Goal: Check status

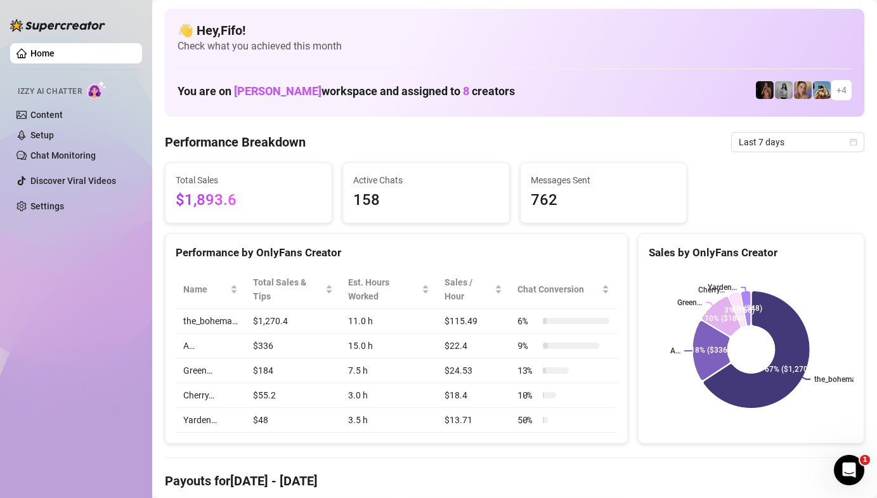
click at [800, 164] on div "Total Sales $1,893.6 Active Chats 158 Messages Sent 762" at bounding box center [514, 192] width 709 height 61
click at [802, 140] on span "Last 7 days" at bounding box center [797, 141] width 118 height 19
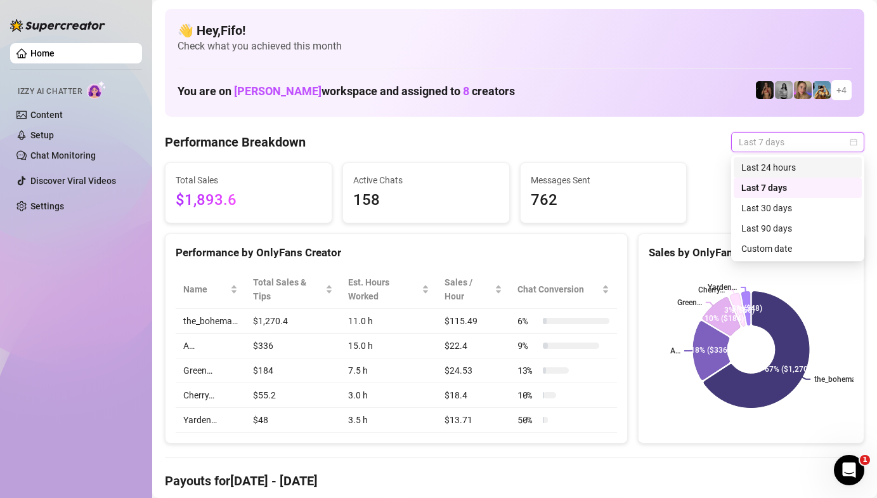
click at [798, 163] on div "Last 24 hours" at bounding box center [797, 167] width 113 height 14
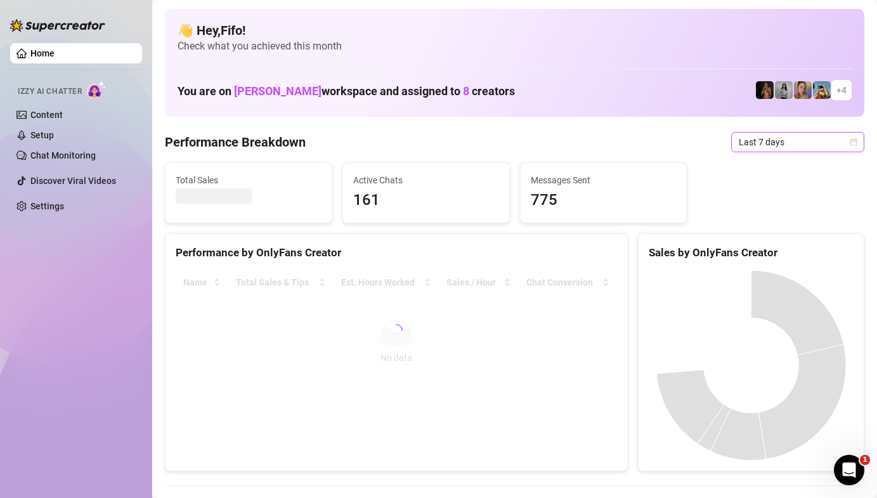
click at [738, 144] on span "Last 7 days" at bounding box center [797, 141] width 118 height 19
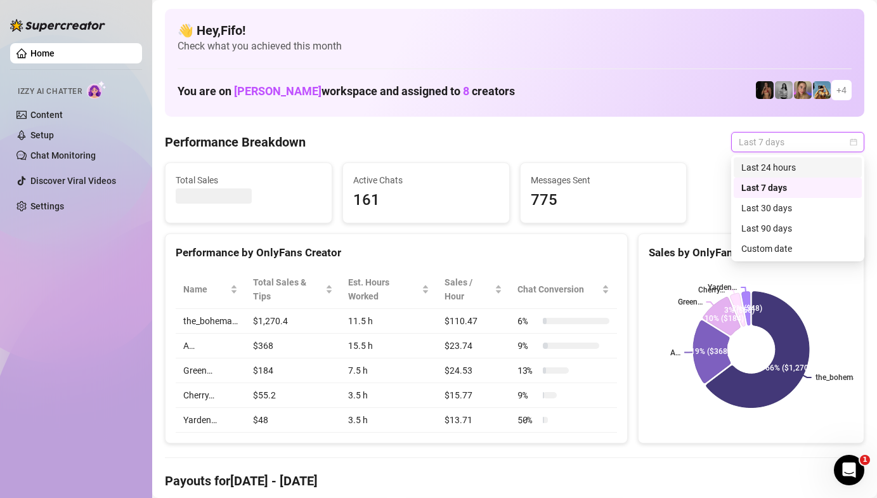
click at [744, 159] on div "Last 24 hours" at bounding box center [797, 167] width 128 height 20
